Goal: Transaction & Acquisition: Purchase product/service

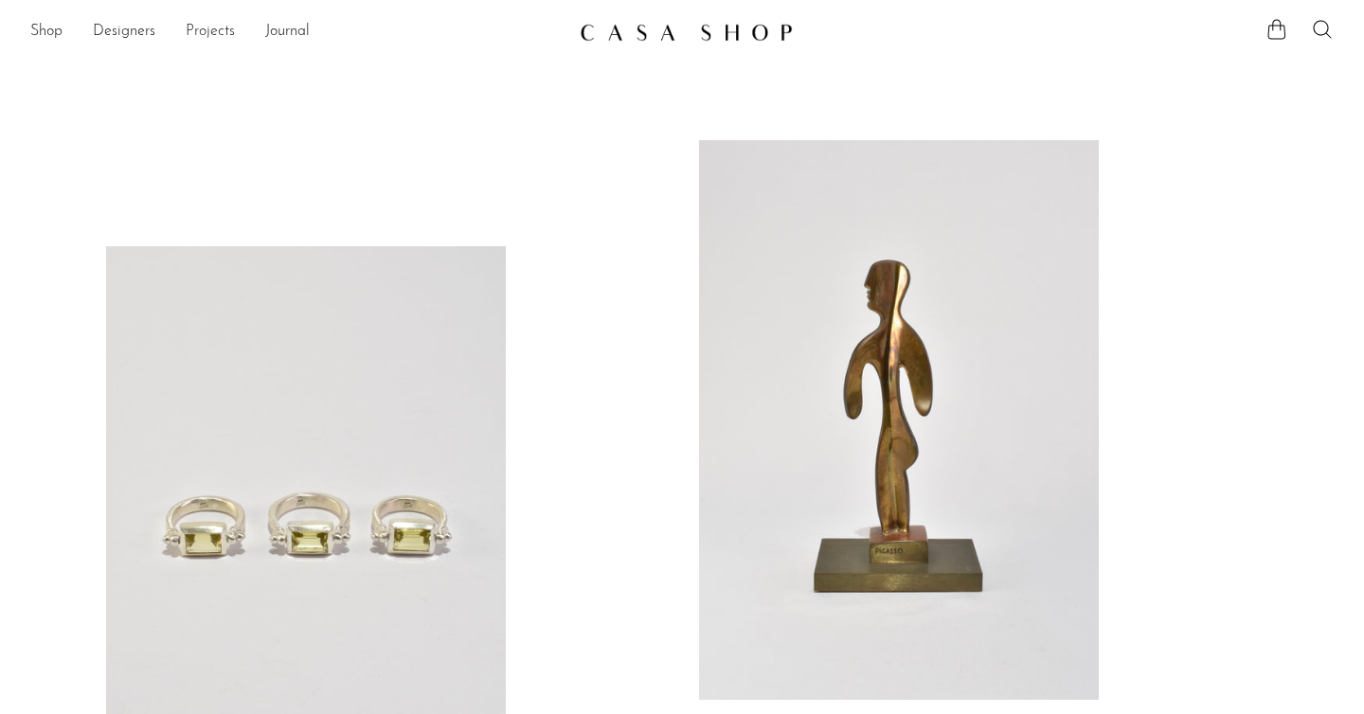
click at [198, 29] on link "Projects" at bounding box center [210, 32] width 49 height 25
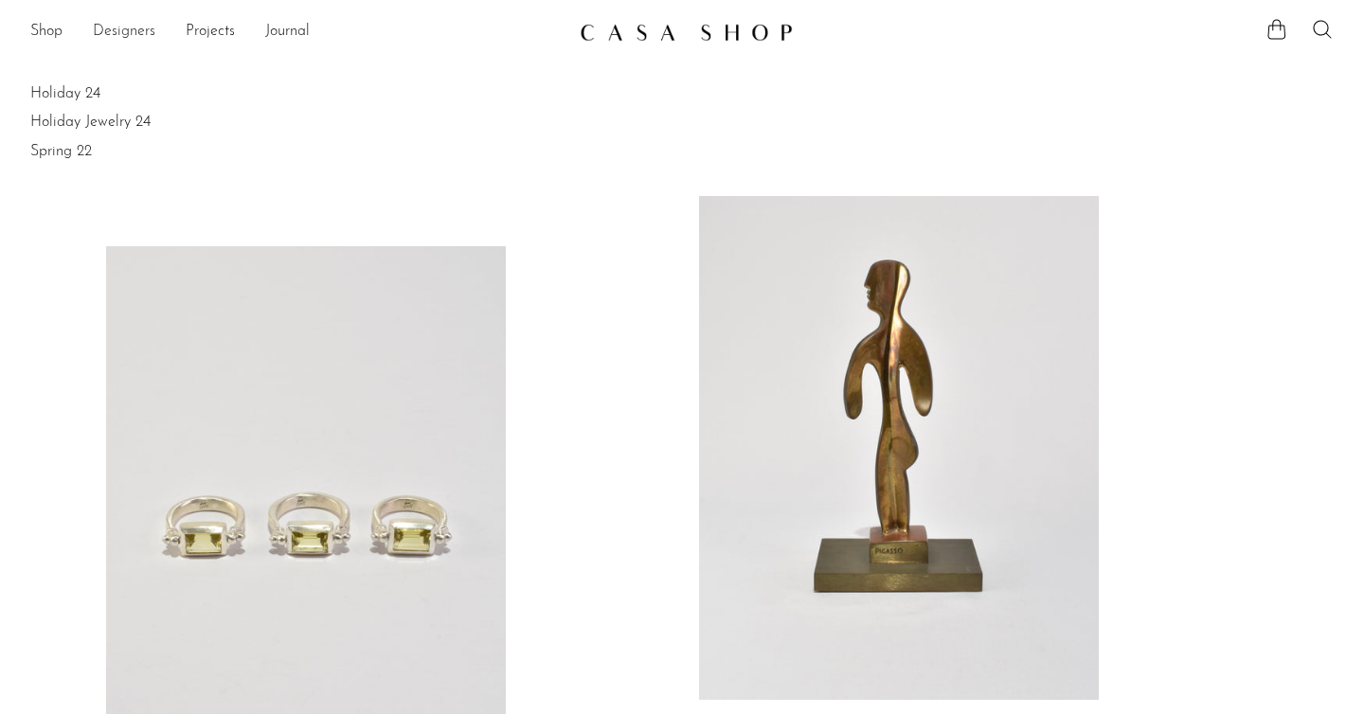
click at [99, 30] on link "Designers" at bounding box center [124, 32] width 63 height 25
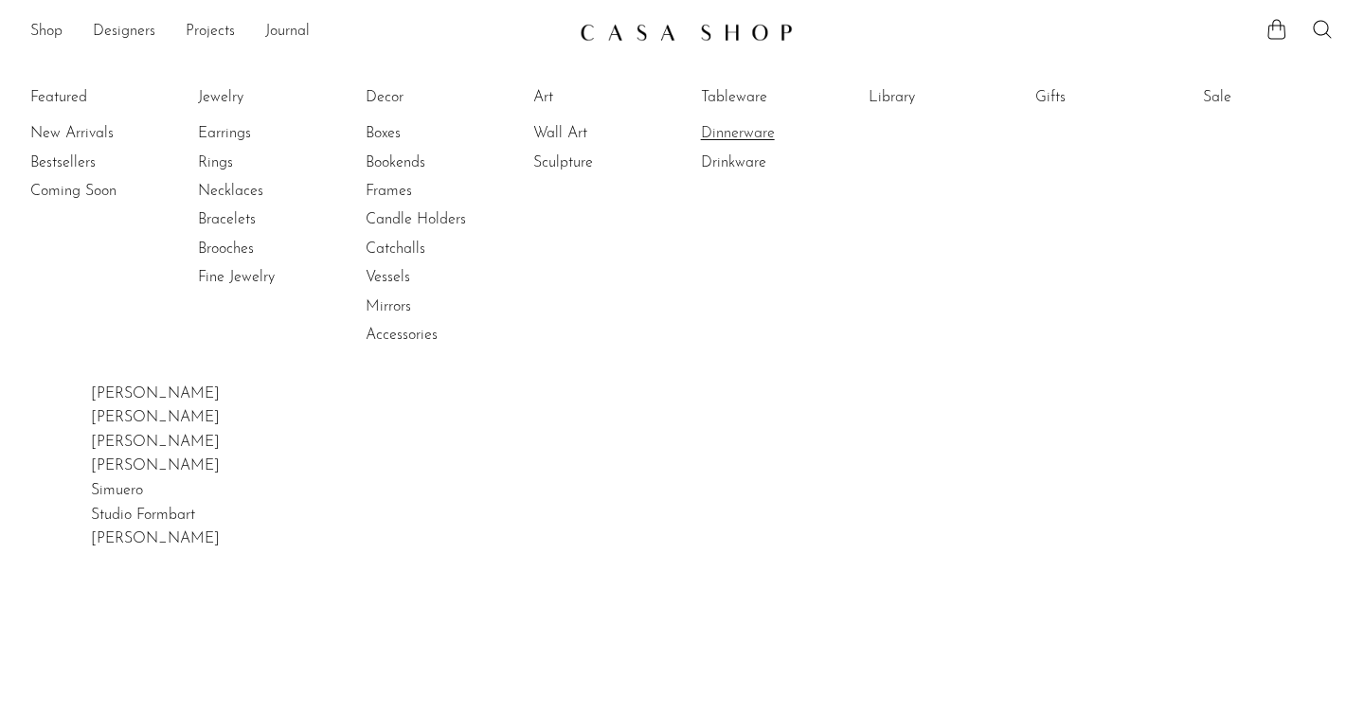
click at [730, 137] on link "Dinnerware" at bounding box center [772, 133] width 142 height 21
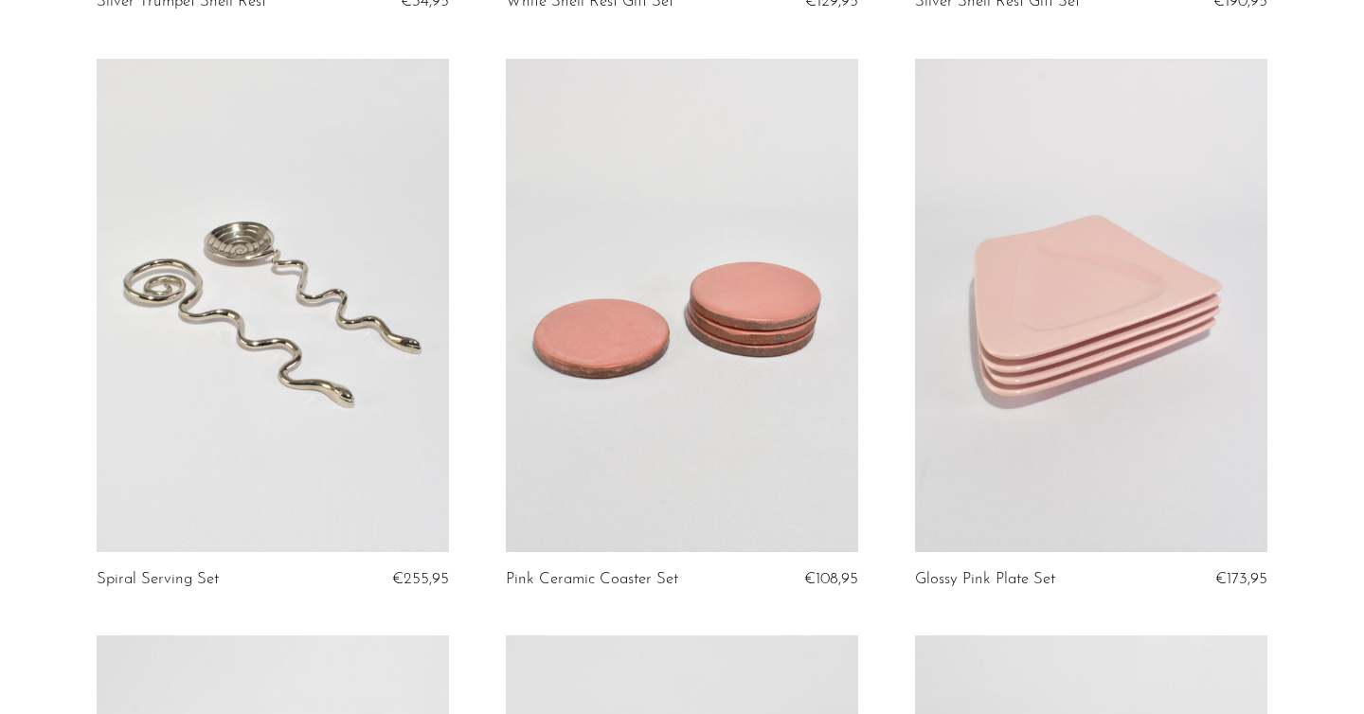
scroll to position [3624, 0]
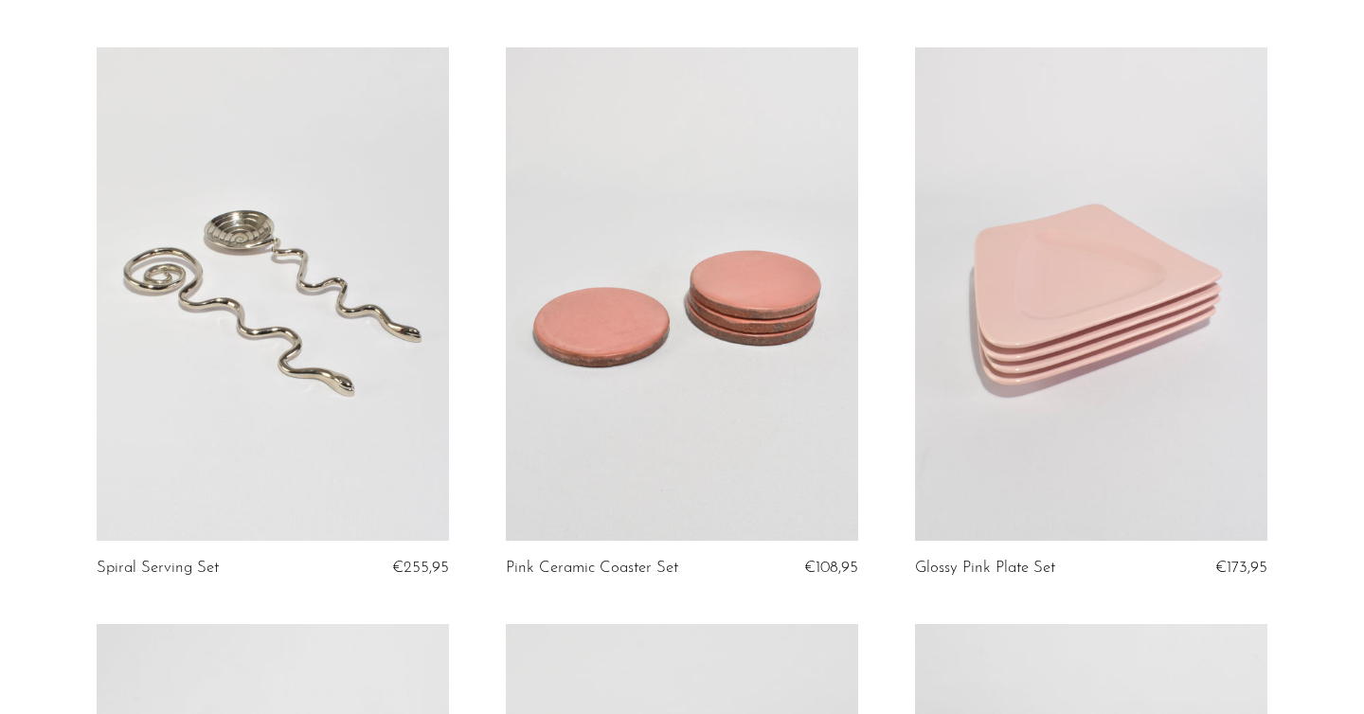
click at [1030, 307] on link at bounding box center [1091, 293] width 352 height 493
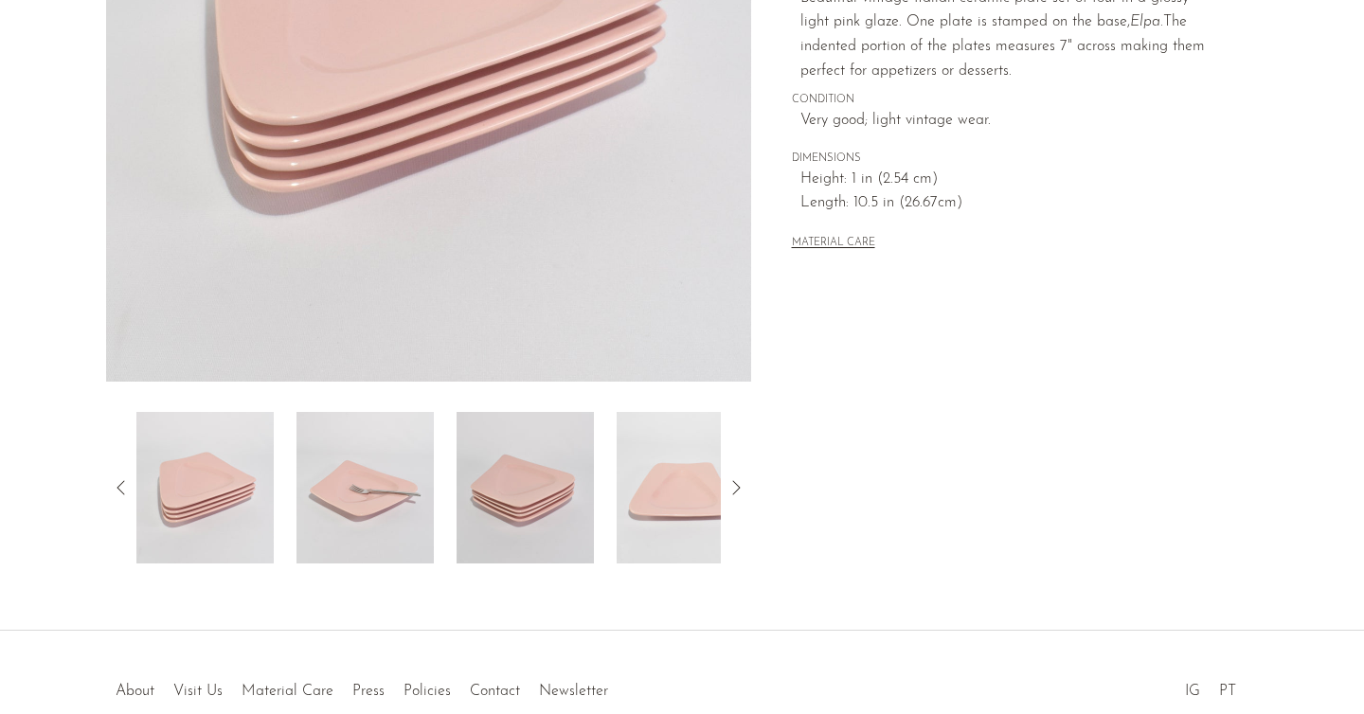
scroll to position [421, 0]
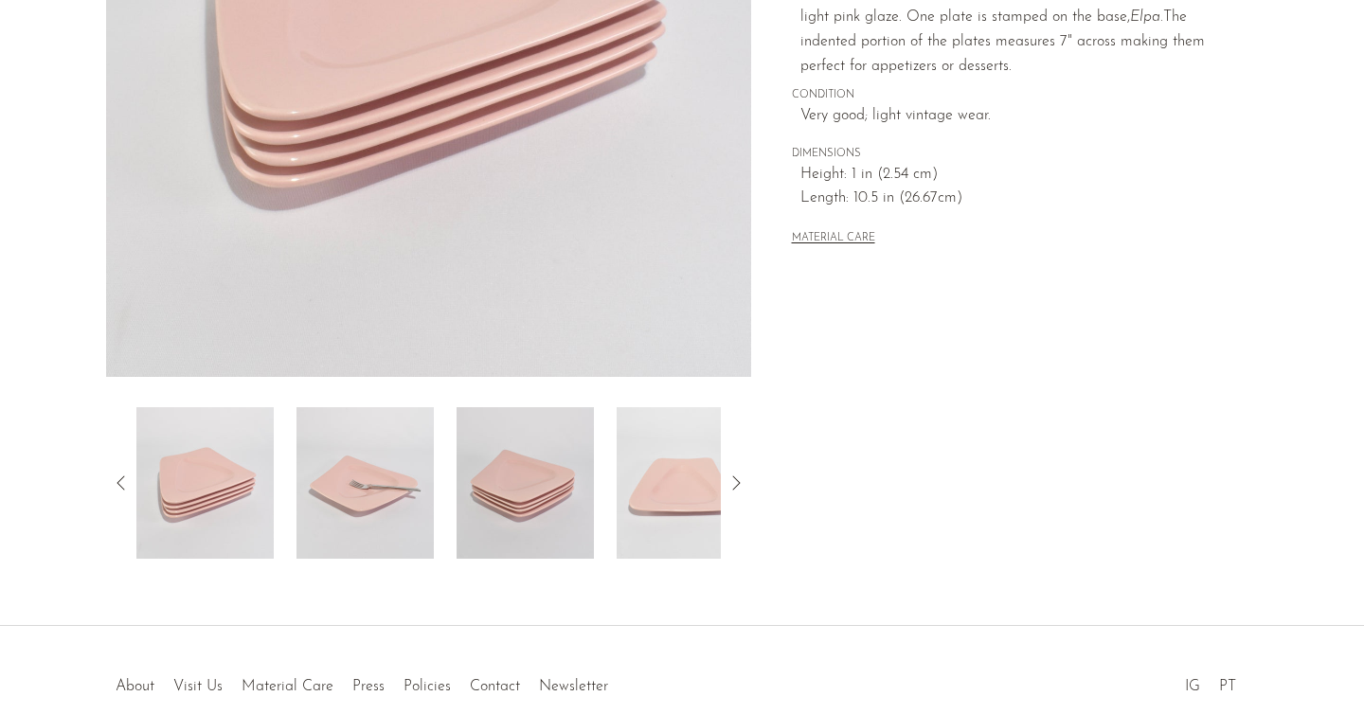
click at [379, 485] on img at bounding box center [364, 483] width 137 height 152
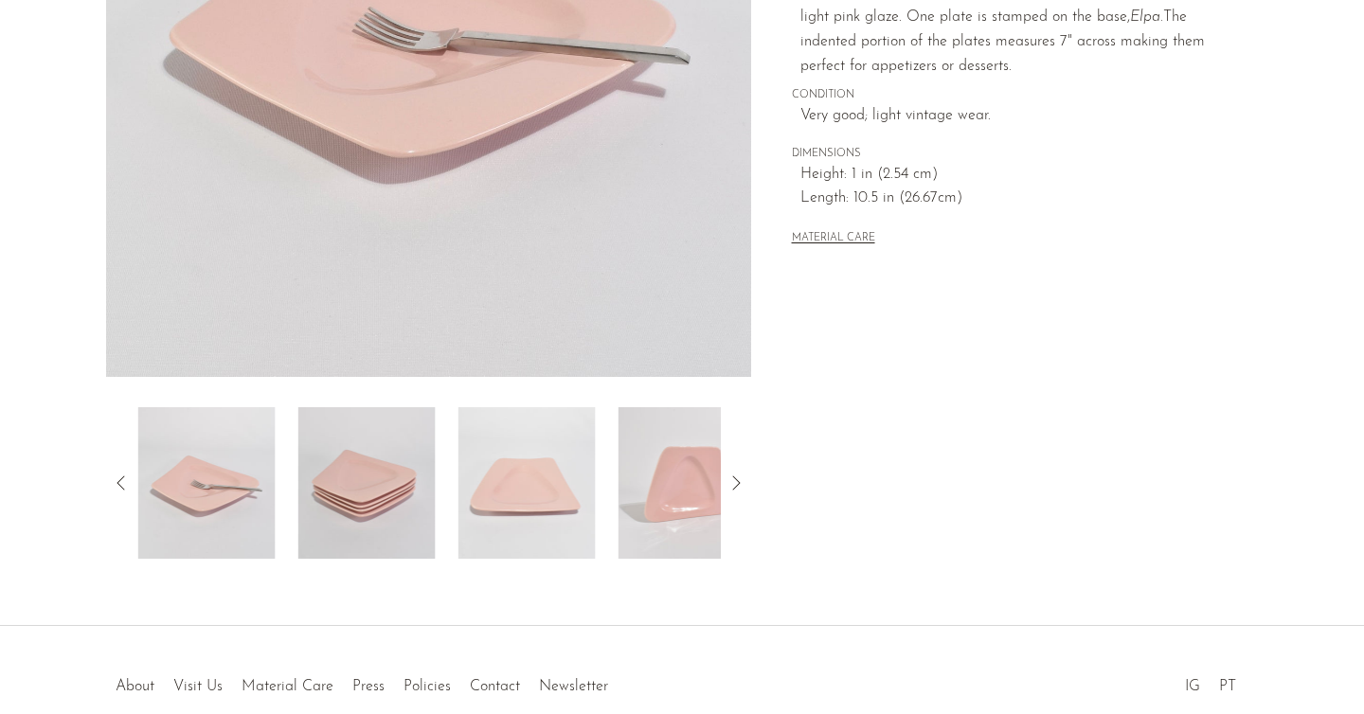
click at [543, 482] on img at bounding box center [526, 483] width 137 height 152
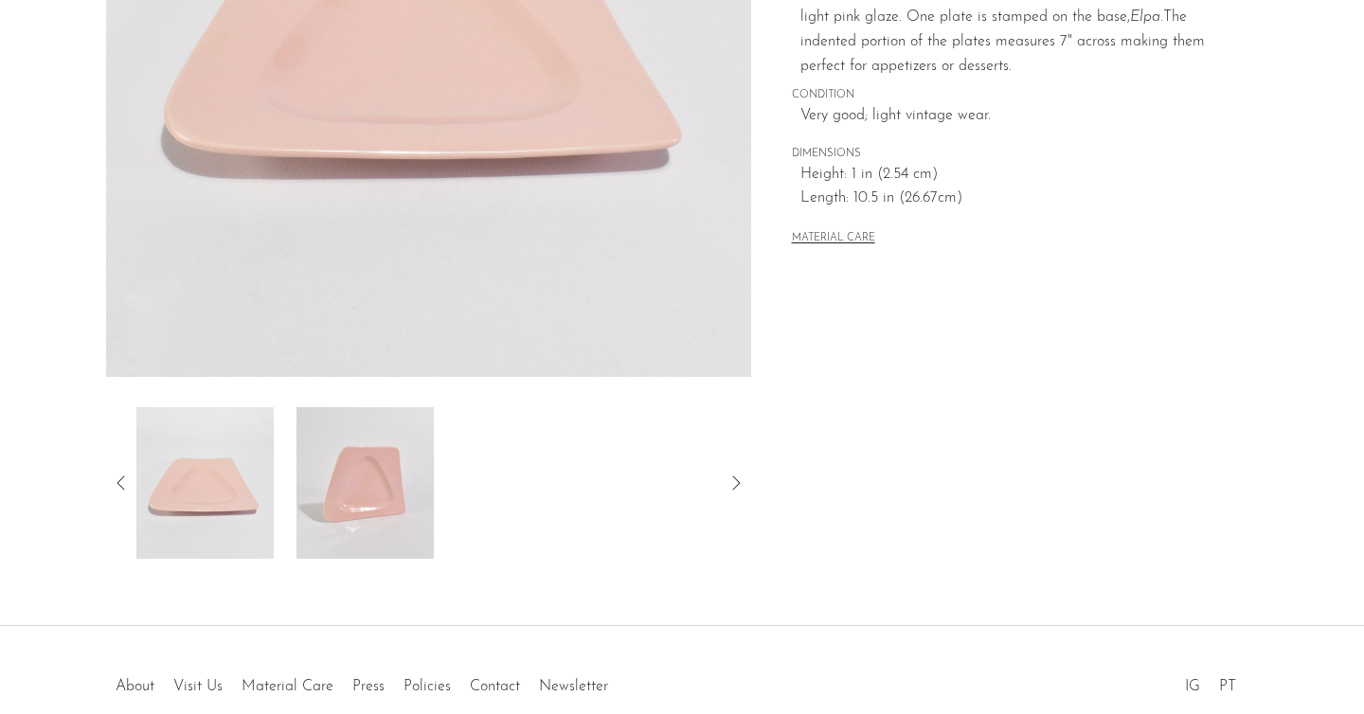
click at [384, 497] on img at bounding box center [364, 483] width 137 height 152
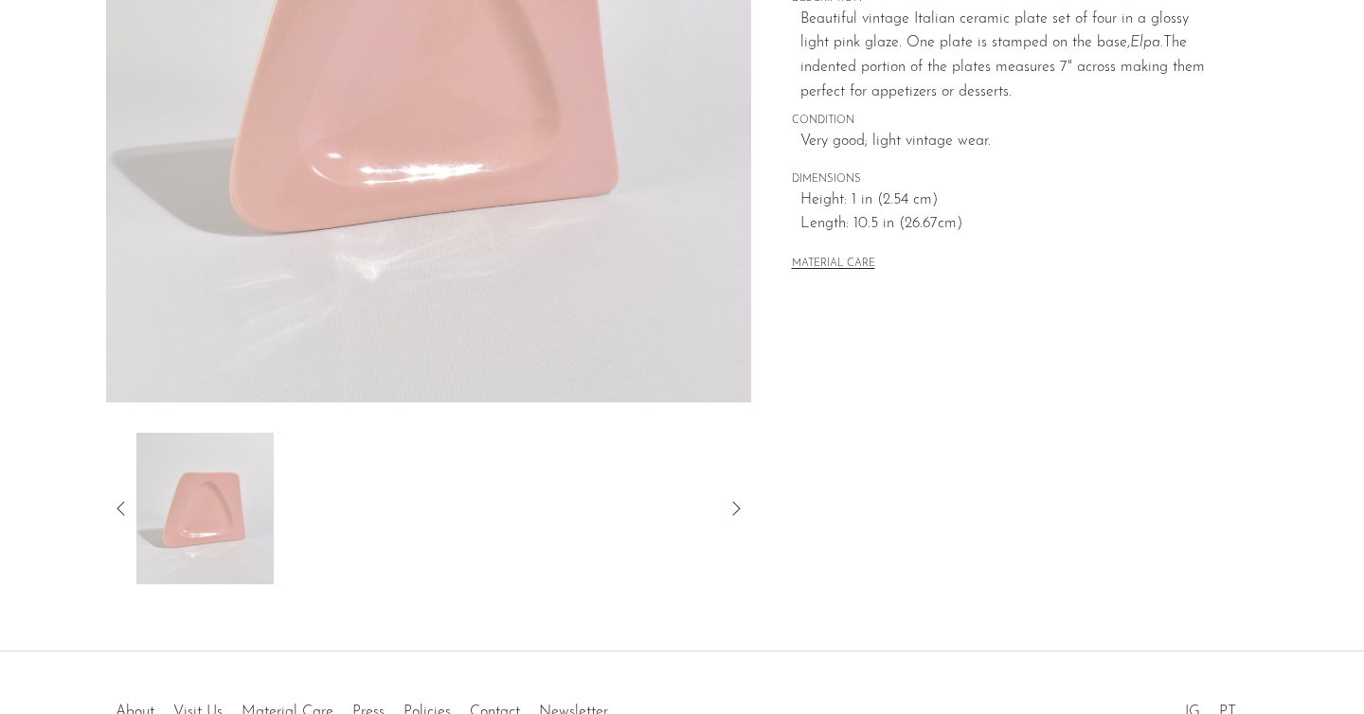
scroll to position [449, 0]
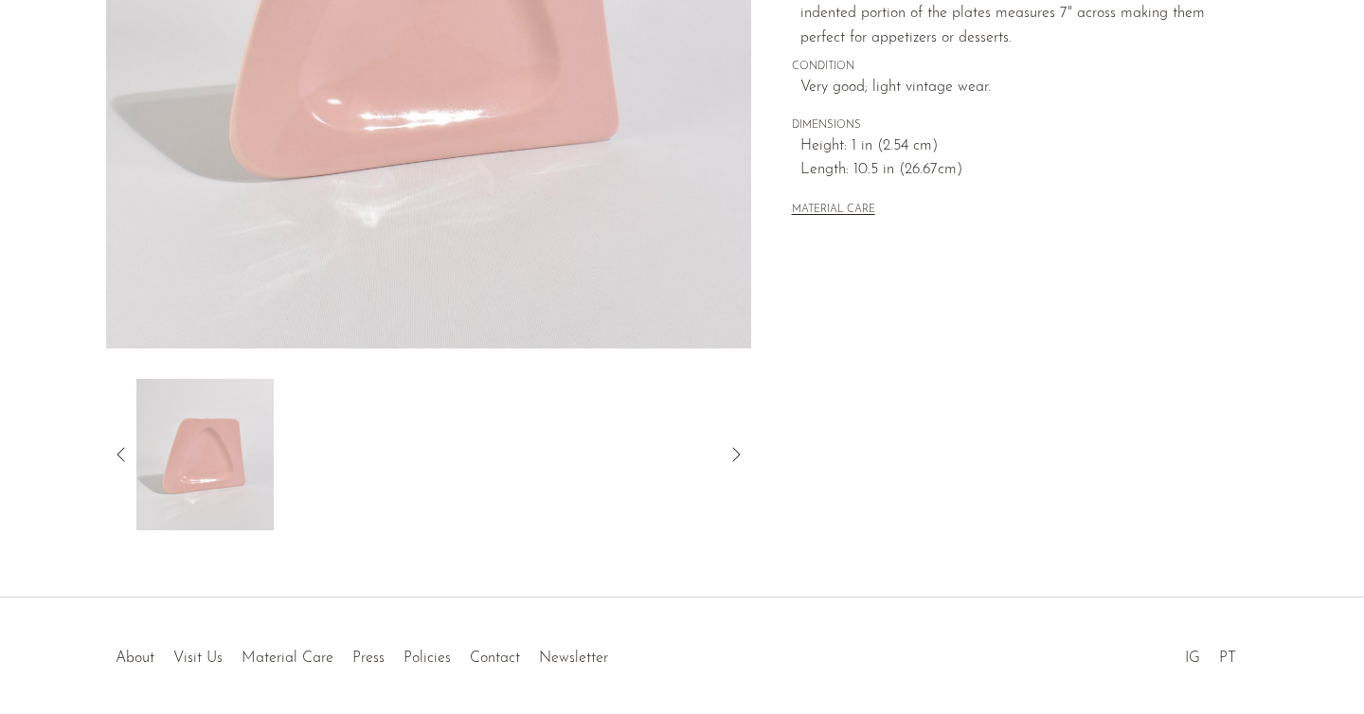
click at [119, 456] on icon at bounding box center [120, 454] width 8 height 14
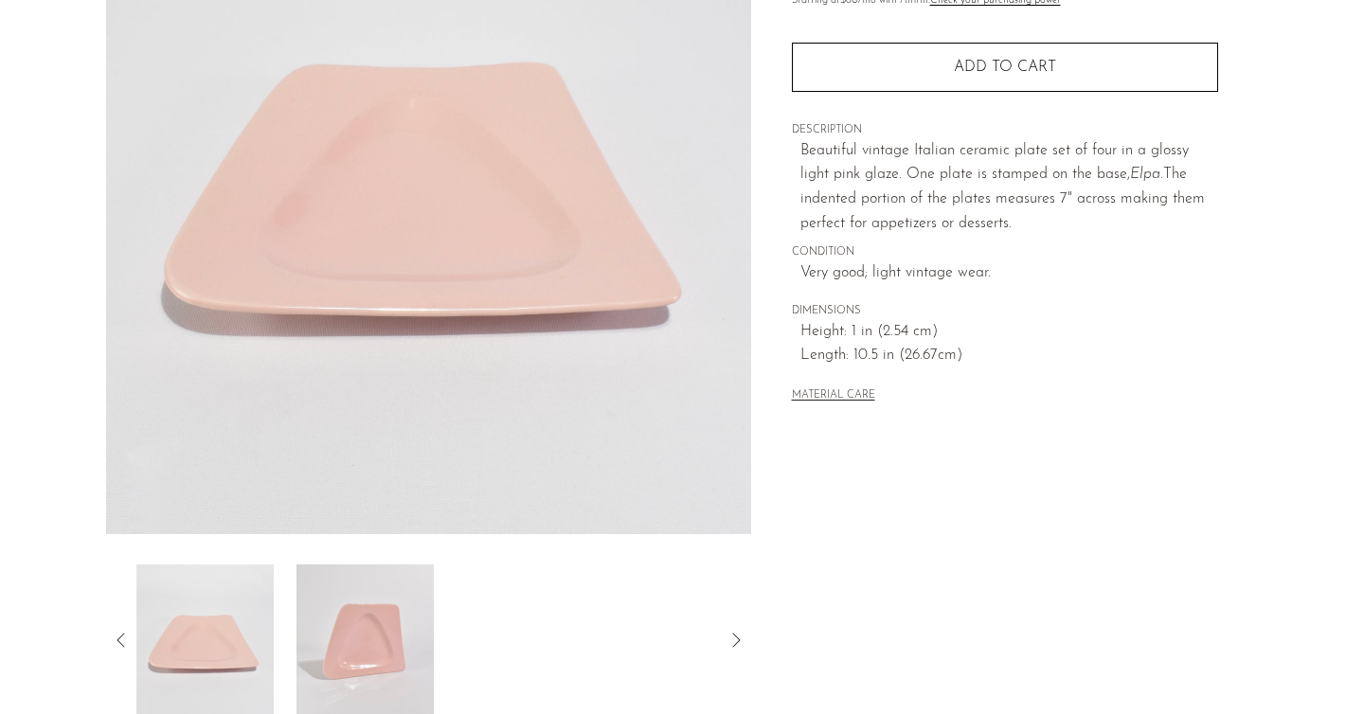
scroll to position [262, 0]
